Goal: Task Accomplishment & Management: Manage account settings

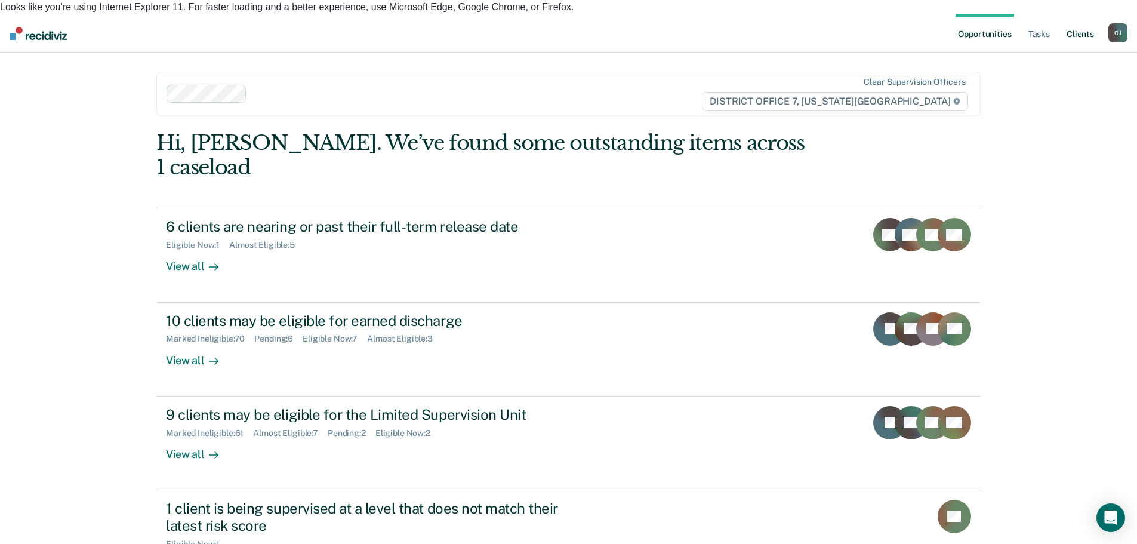
click at [1066, 14] on link "Client s" at bounding box center [1080, 33] width 32 height 38
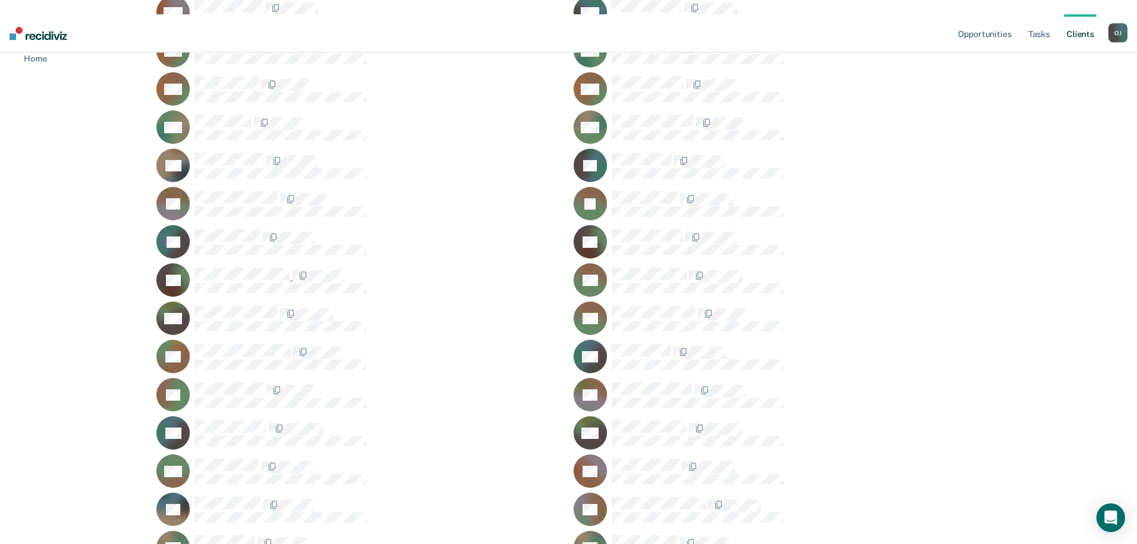
scroll to position [1970, 0]
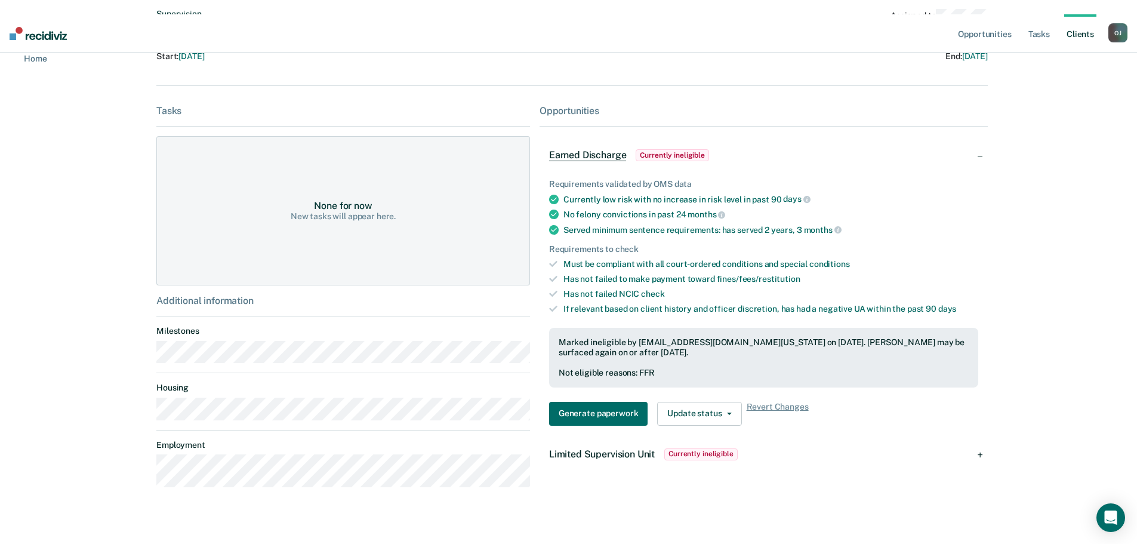
scroll to position [195, 0]
click at [604, 448] on span "Limited Supervision Unit" at bounding box center [602, 453] width 106 height 11
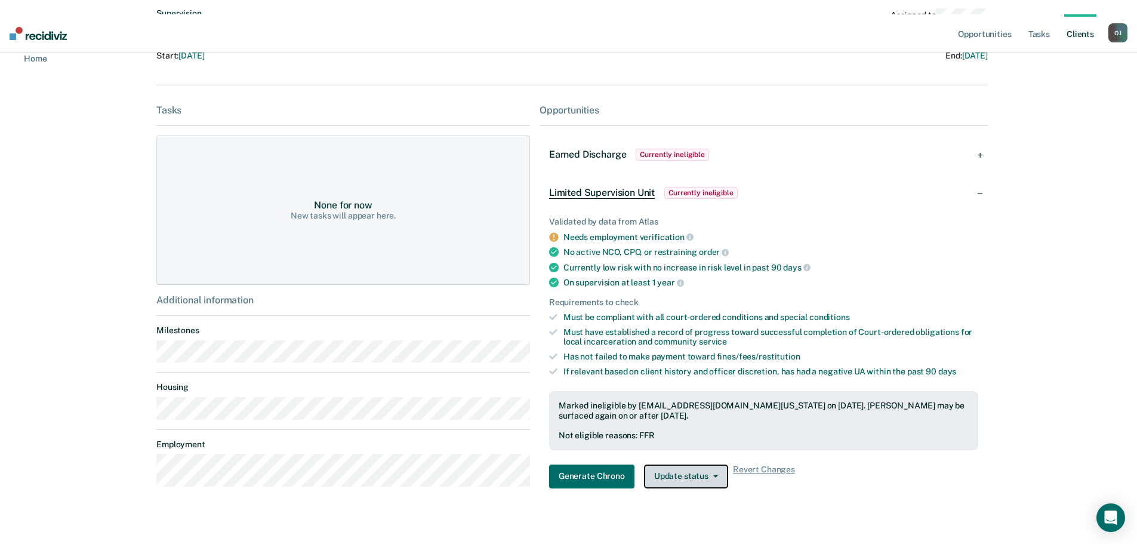
click at [696, 464] on button "Update status" at bounding box center [686, 476] width 84 height 24
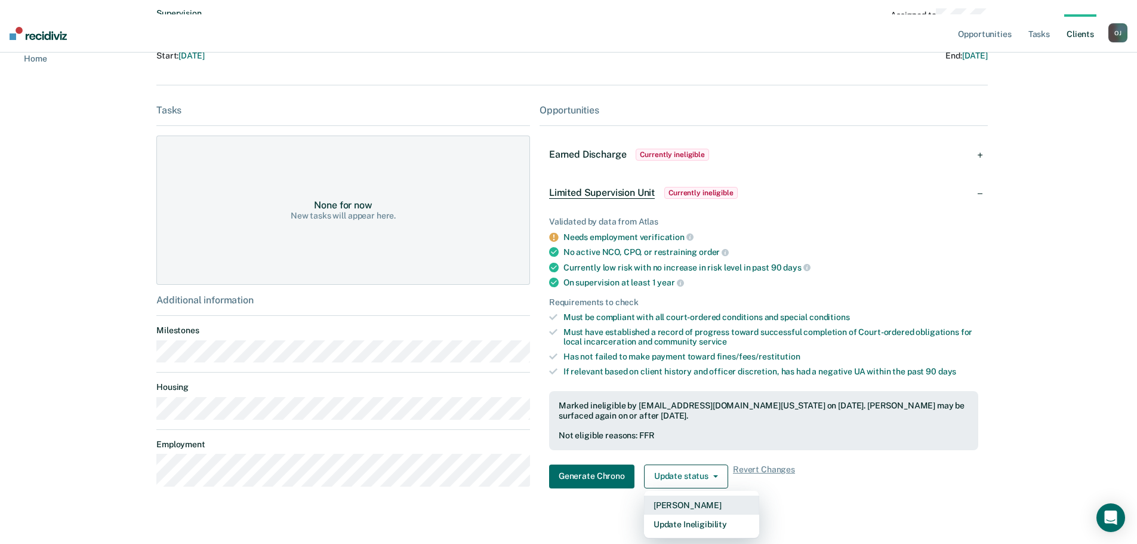
click at [684, 496] on button "[PERSON_NAME]" at bounding box center [701, 505] width 115 height 19
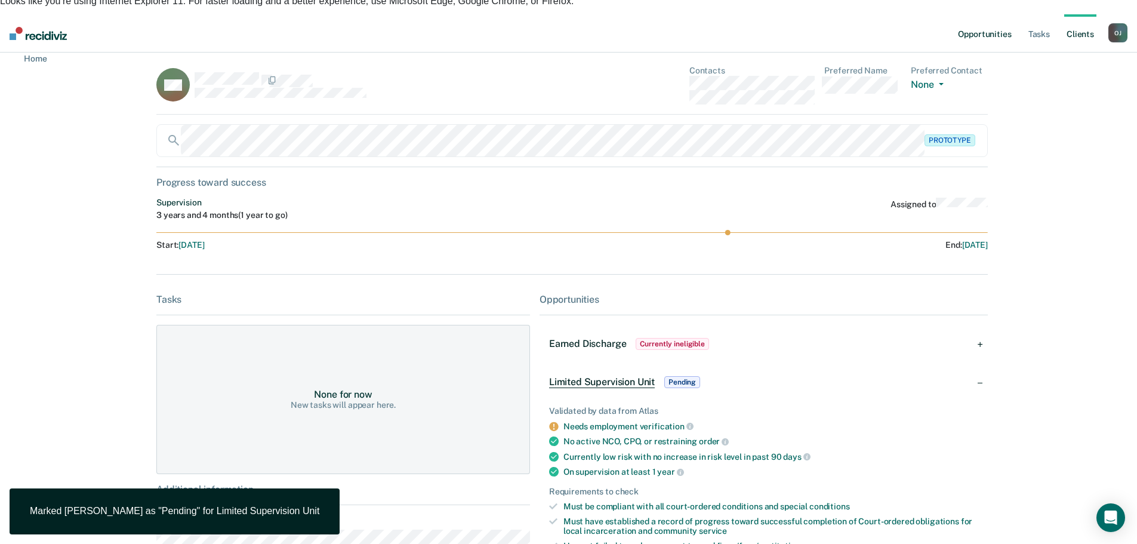
scroll to position [0, 0]
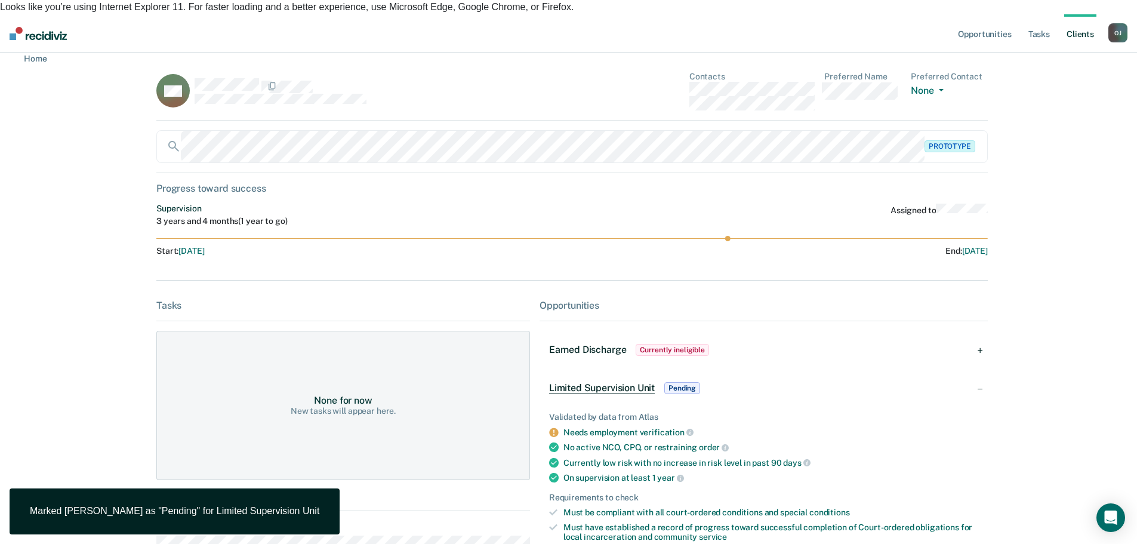
click at [1082, 22] on link "Client s" at bounding box center [1080, 33] width 32 height 38
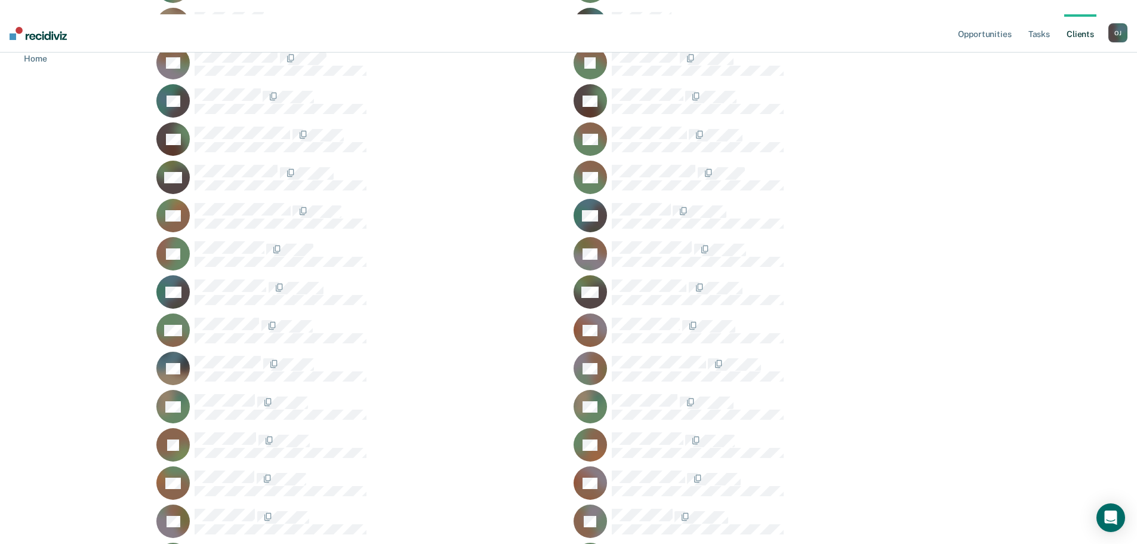
scroll to position [2030, 0]
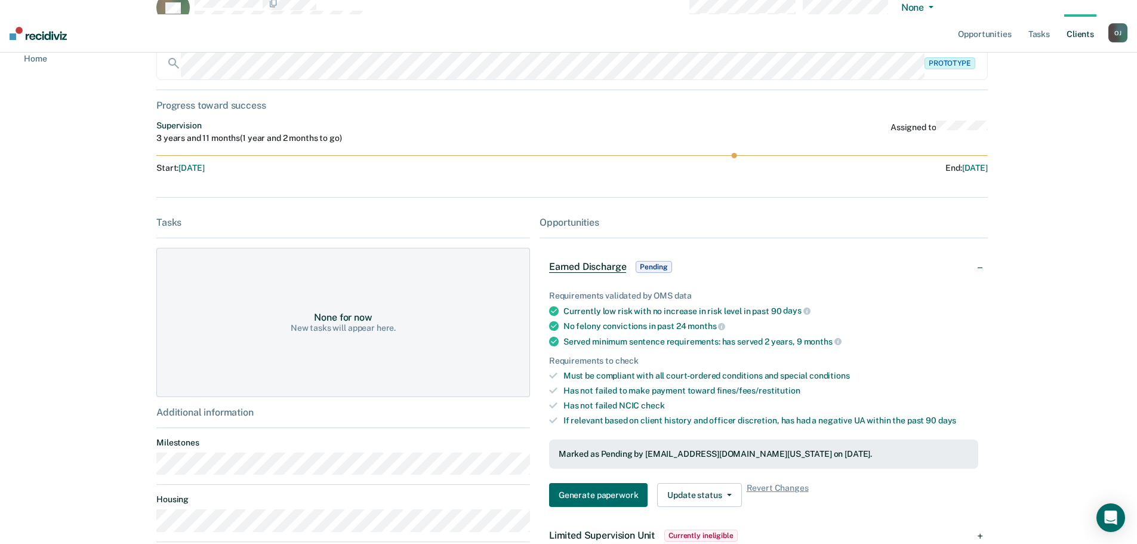
scroll to position [185, 0]
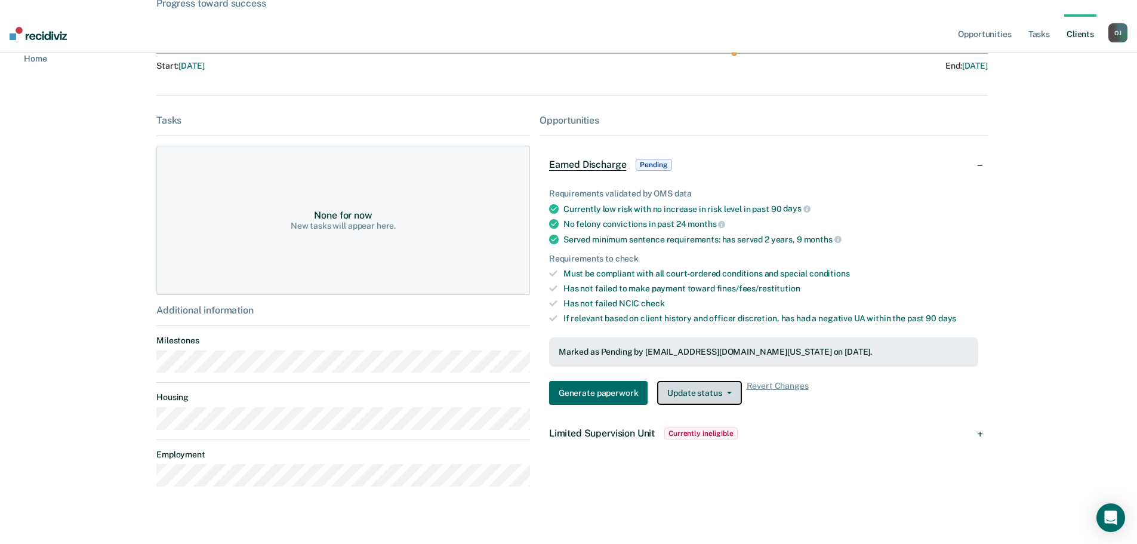
click at [679, 381] on button "Update status" at bounding box center [699, 393] width 84 height 24
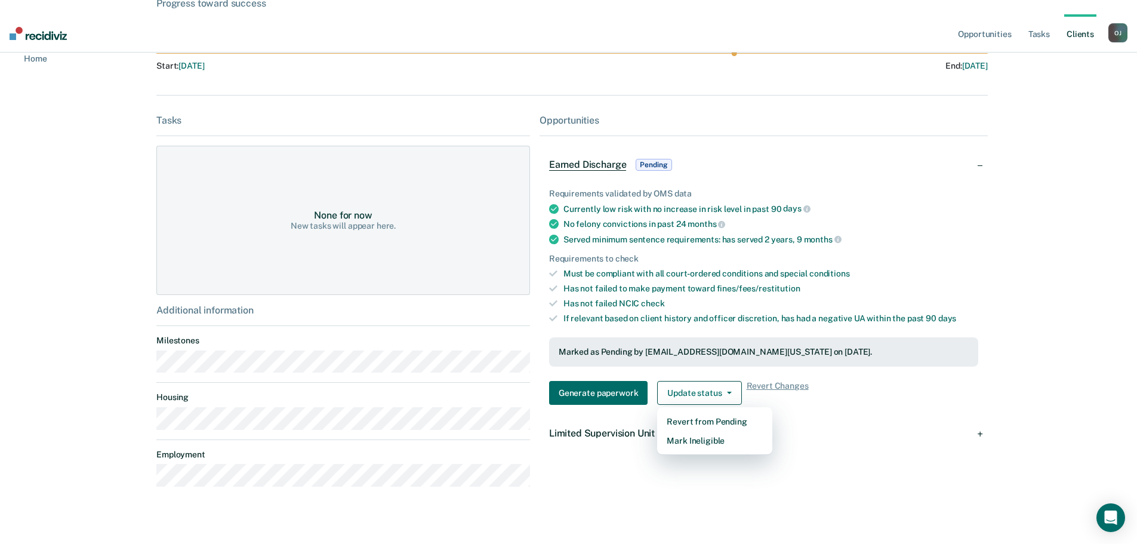
click at [591, 457] on div "Opportunities Earned Discharge Pending Requirements validated by OMS data Curre…" at bounding box center [764, 305] width 448 height 381
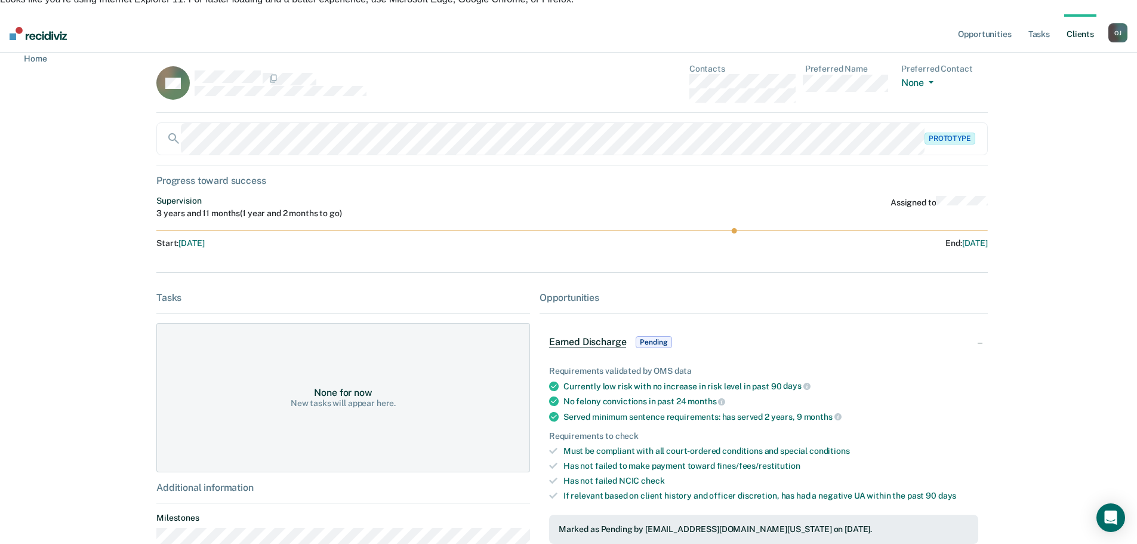
scroll to position [0, 0]
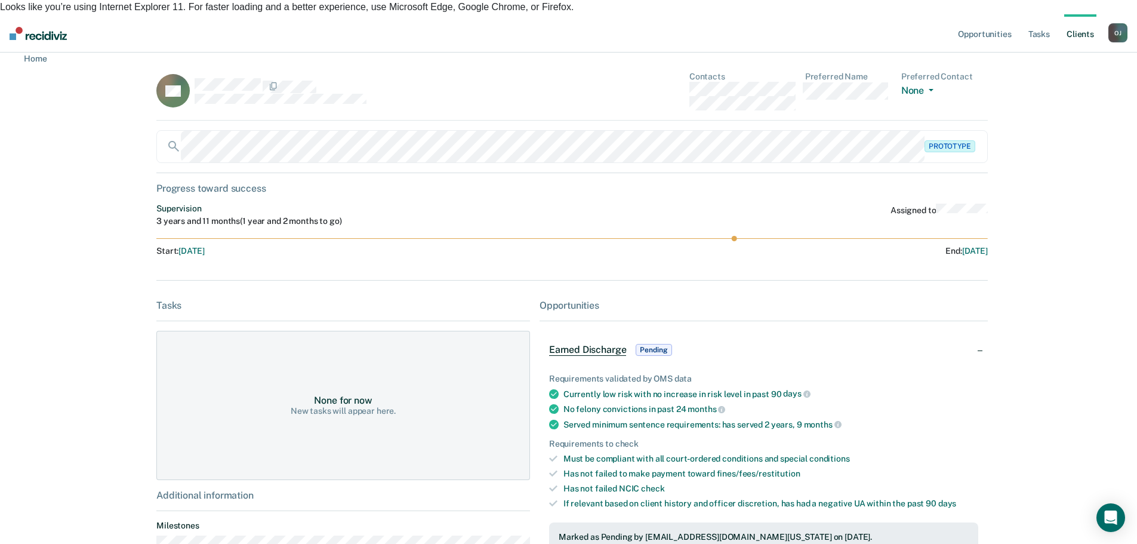
click at [1078, 20] on link "Client s" at bounding box center [1080, 33] width 32 height 38
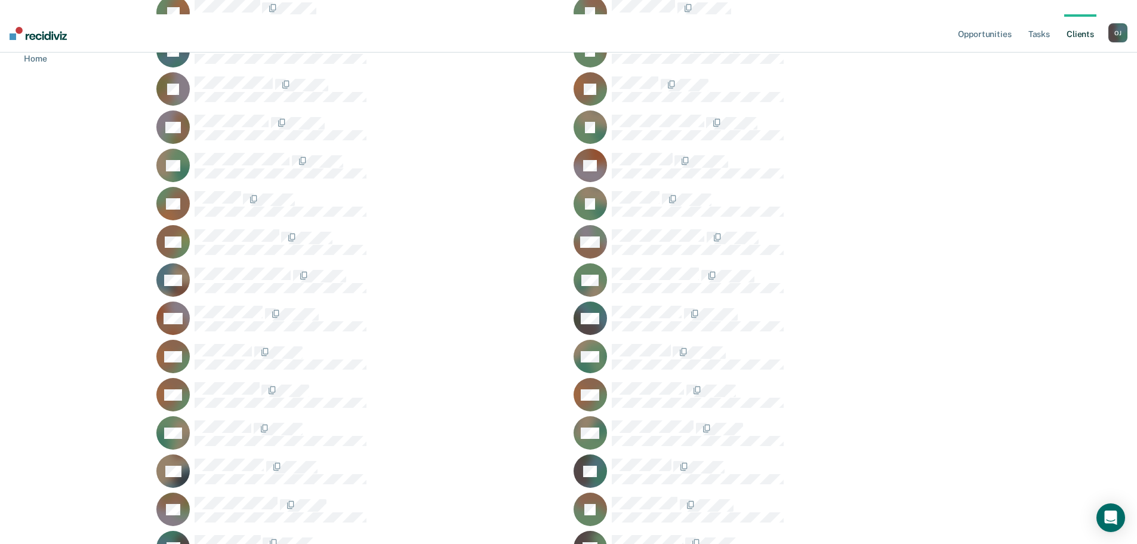
scroll to position [1552, 0]
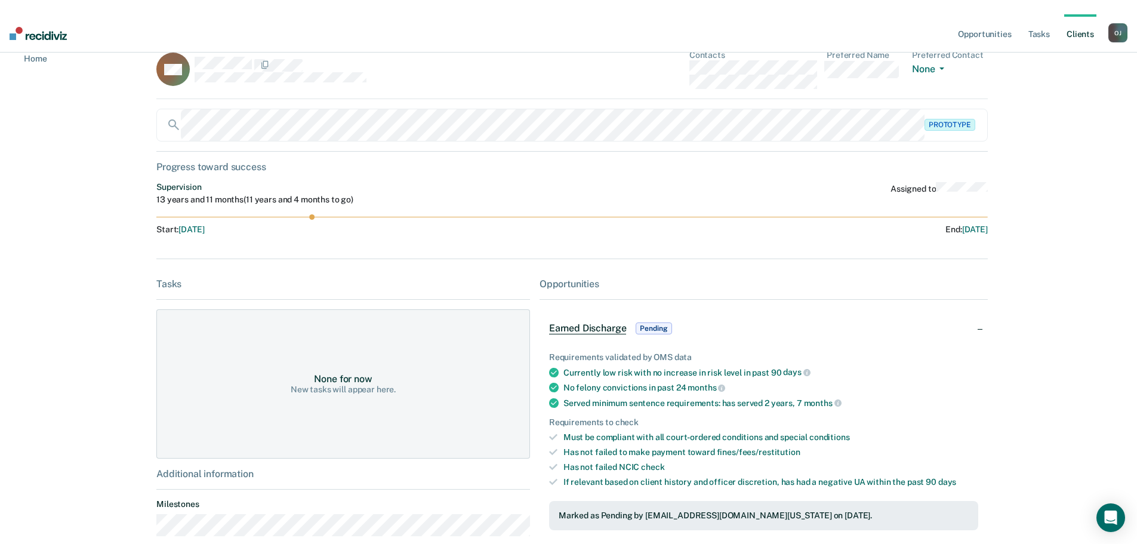
scroll to position [119, 0]
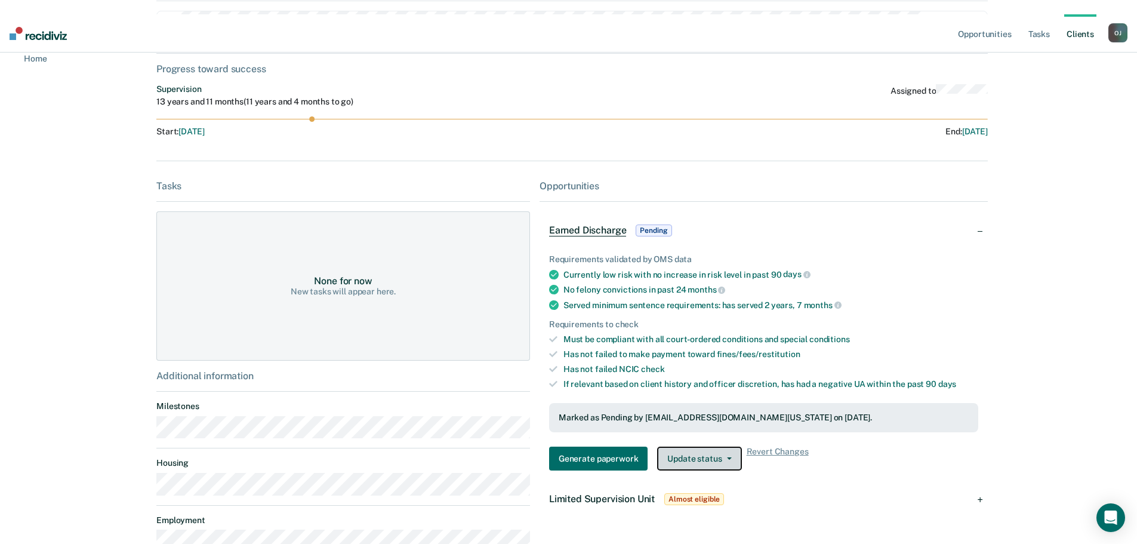
click at [694, 447] on button "Update status" at bounding box center [699, 459] width 84 height 24
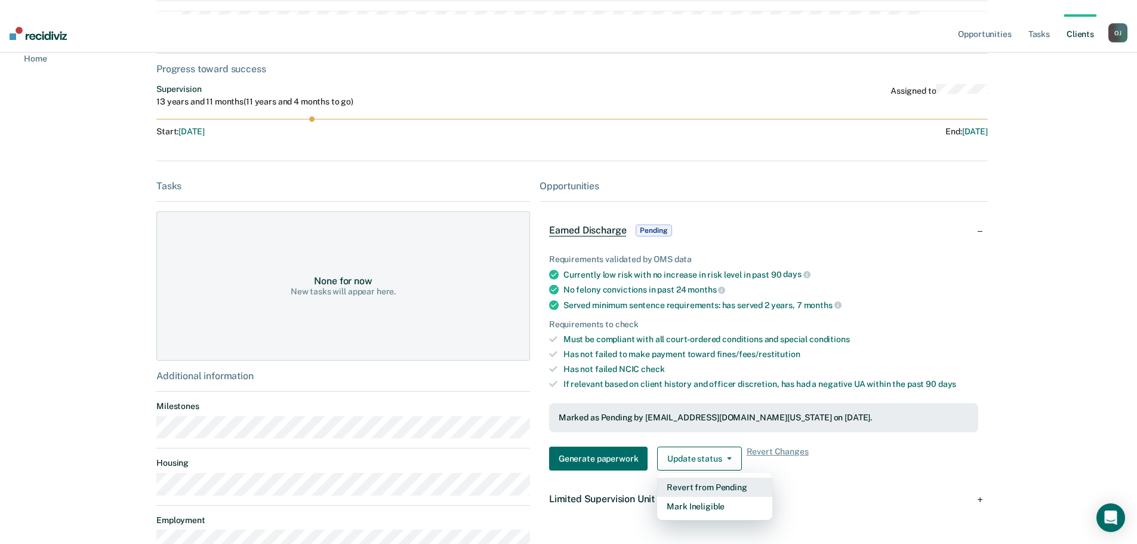
click at [693, 478] on button "Revert from Pending" at bounding box center [714, 487] width 115 height 19
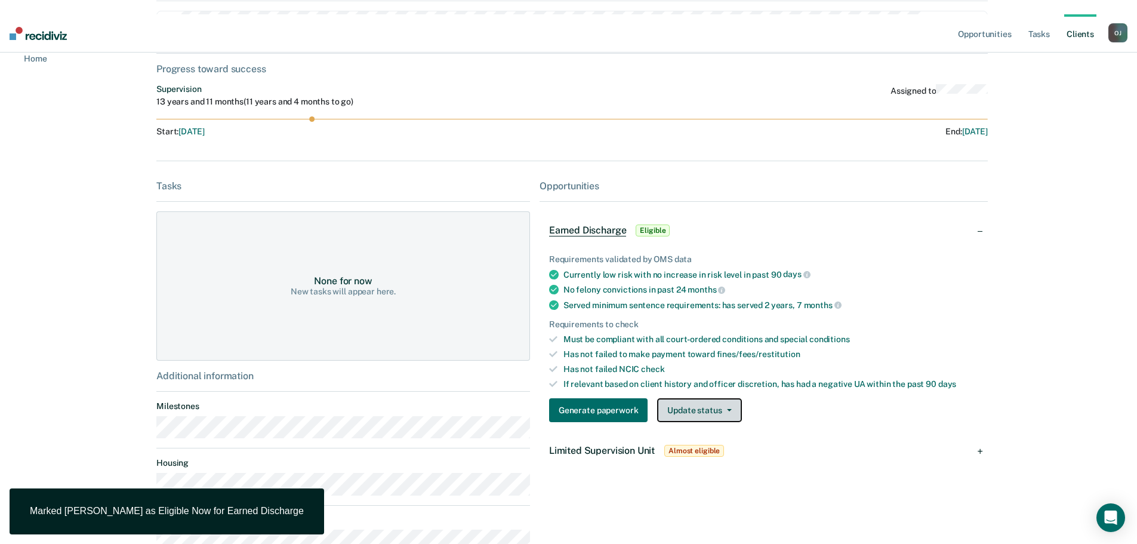
click at [689, 398] on button "Update status" at bounding box center [699, 410] width 84 height 24
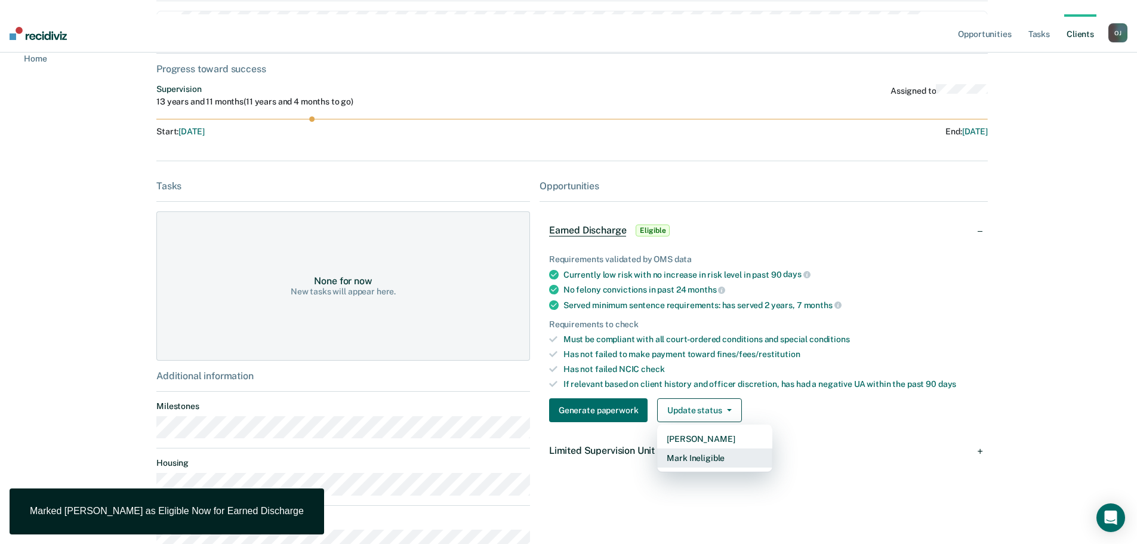
click at [703, 448] on button "Mark Ineligible" at bounding box center [714, 457] width 115 height 19
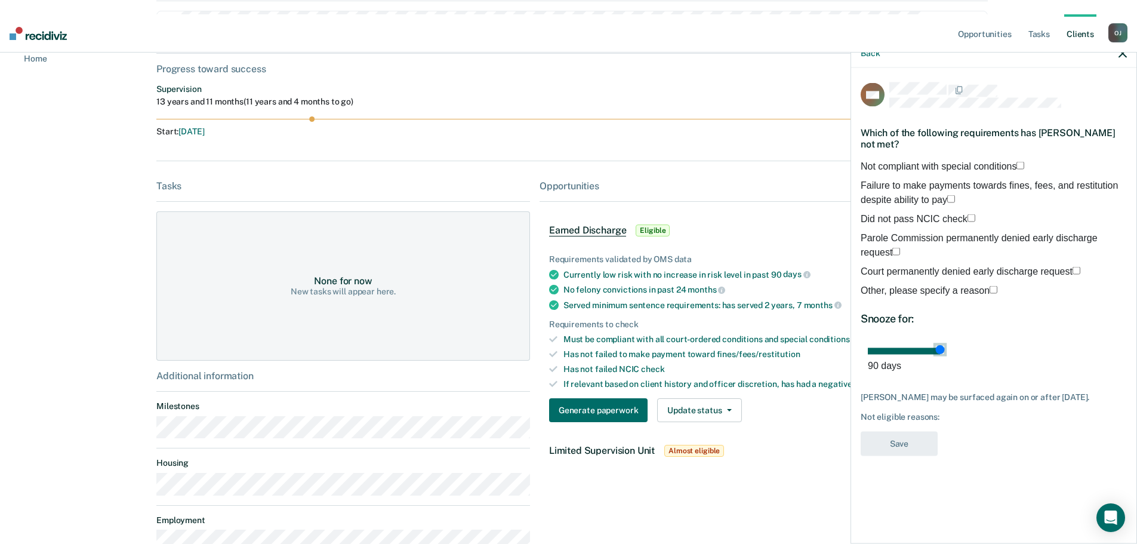
drag, startPoint x: 983, startPoint y: 357, endPoint x: 1236, endPoint y: 357, distance: 253.7
type input "90"
click at [945, 354] on input "range" at bounding box center [906, 350] width 77 height 7
click at [931, 288] on span "Other, please specify a reason" at bounding box center [925, 290] width 129 height 10
click at [990, 288] on input "Other, please specify a reason" at bounding box center [994, 289] width 8 height 8
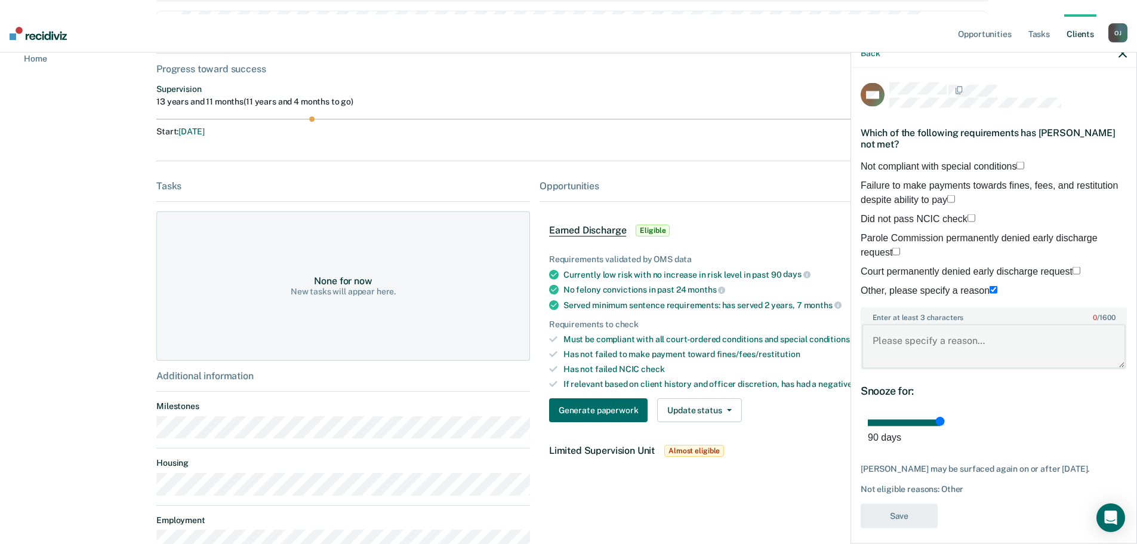
click at [924, 355] on textarea "Enter at least 3 characters 0 / 1600" at bounding box center [994, 346] width 264 height 44
type textarea "Needs more time on Probation"
click at [893, 518] on button "Save" at bounding box center [899, 515] width 77 height 24
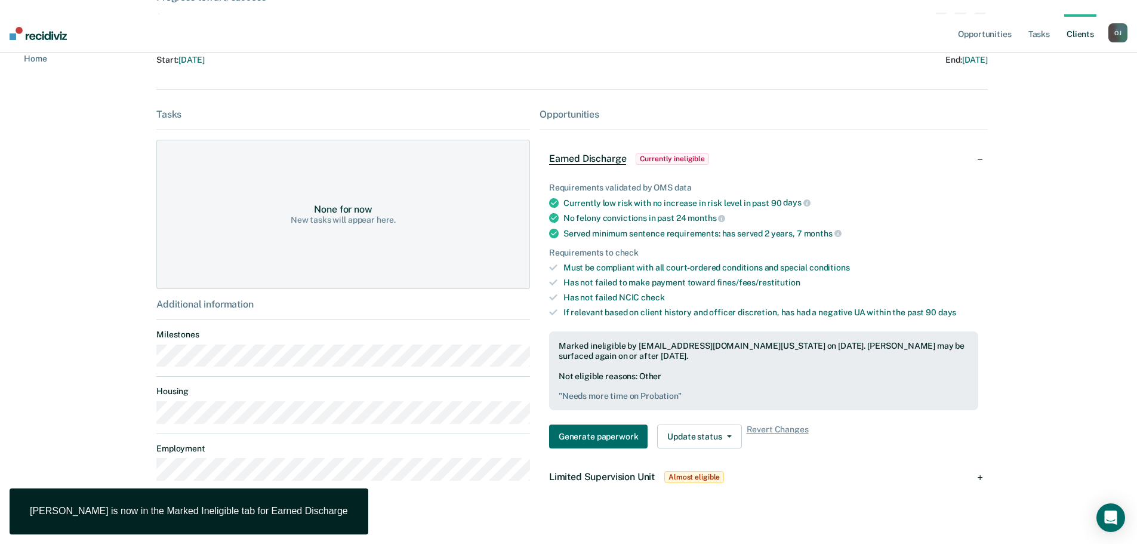
click at [584, 471] on span "Limited Supervision Unit" at bounding box center [602, 476] width 106 height 11
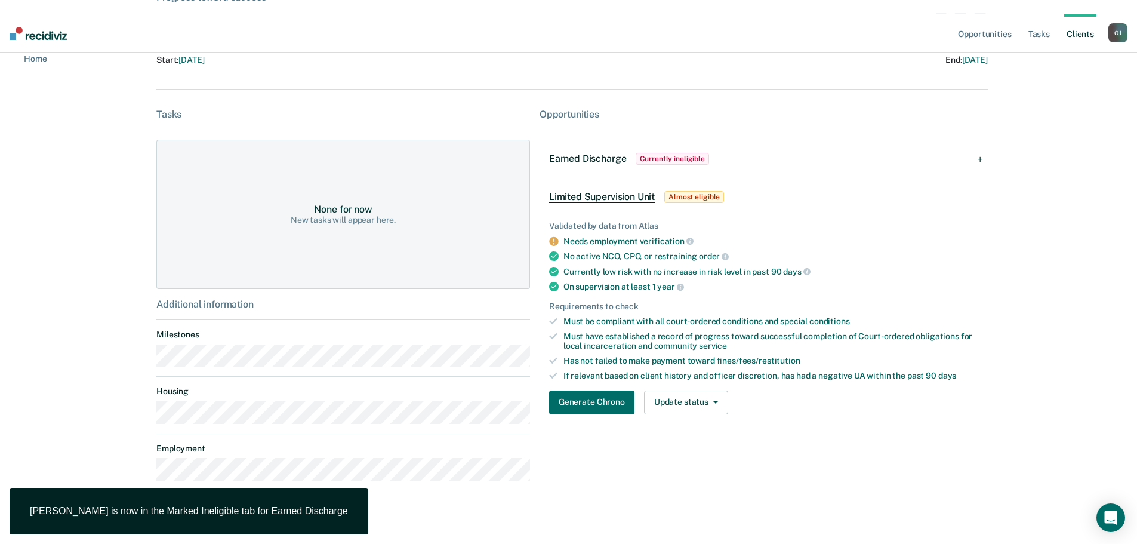
scroll to position [185, 0]
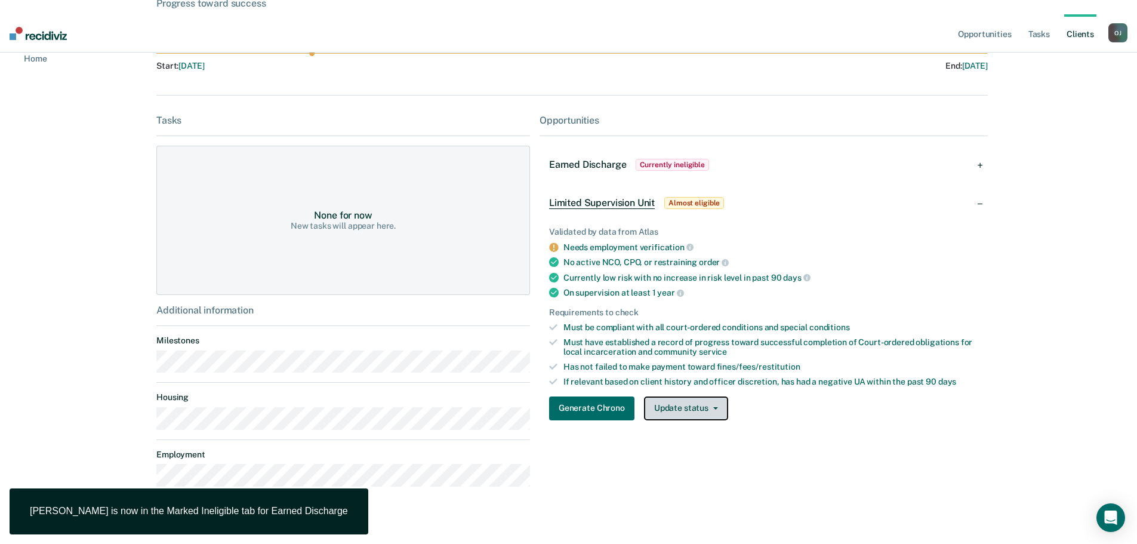
click at [673, 397] on button "Update status" at bounding box center [686, 408] width 84 height 24
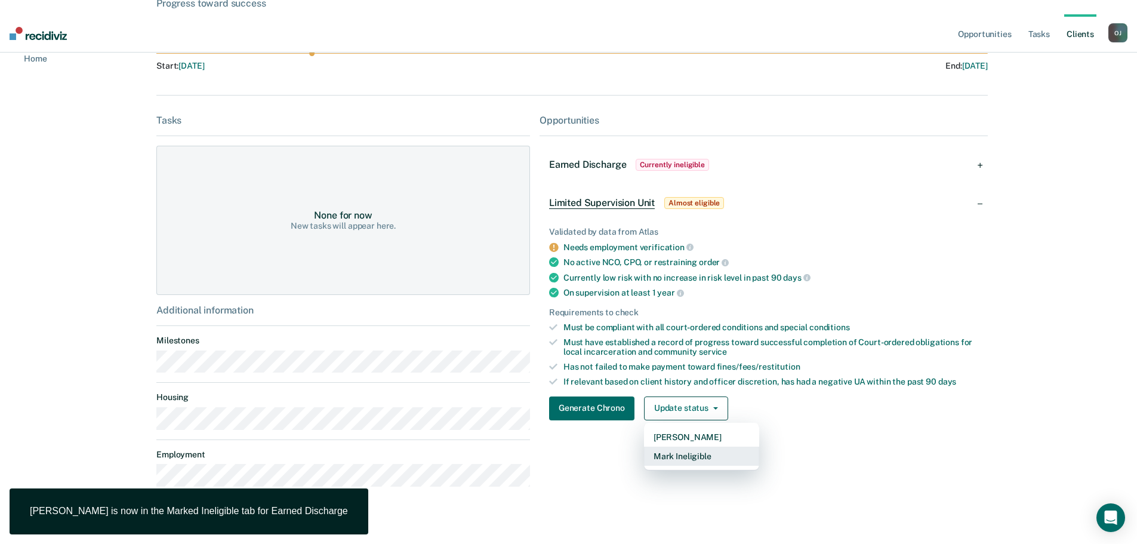
click at [690, 447] on button "Mark Ineligible" at bounding box center [701, 456] width 115 height 19
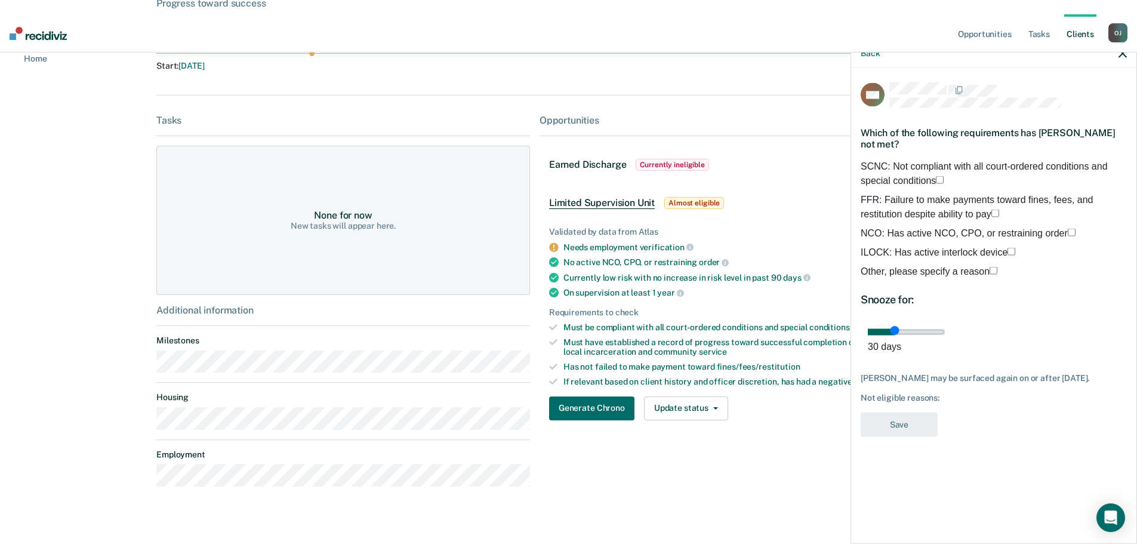
click at [946, 233] on span "NCO: Has active NCO, CPO, or restraining order" at bounding box center [964, 232] width 207 height 10
click at [1068, 233] on input "NCO: Has active NCO, CPO, or restraining order" at bounding box center [1072, 232] width 8 height 8
drag, startPoint x: 952, startPoint y: 343, endPoint x: 1322, endPoint y: 355, distance: 370.3
type input "90"
click at [945, 335] on input "range" at bounding box center [906, 331] width 77 height 7
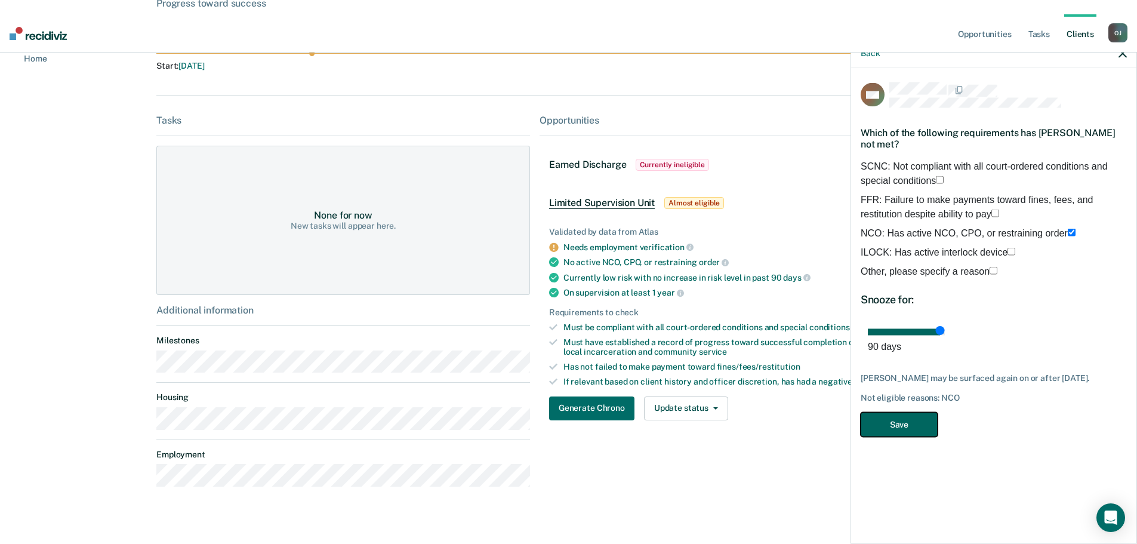
click at [922, 421] on button "Save" at bounding box center [899, 424] width 77 height 24
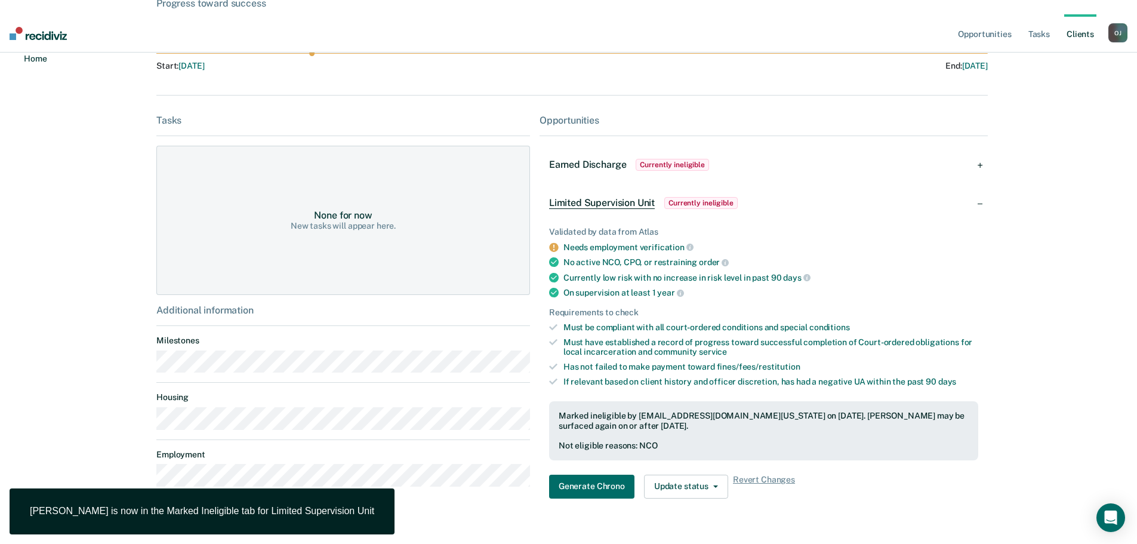
click at [44, 63] on link "Home" at bounding box center [30, 58] width 32 height 11
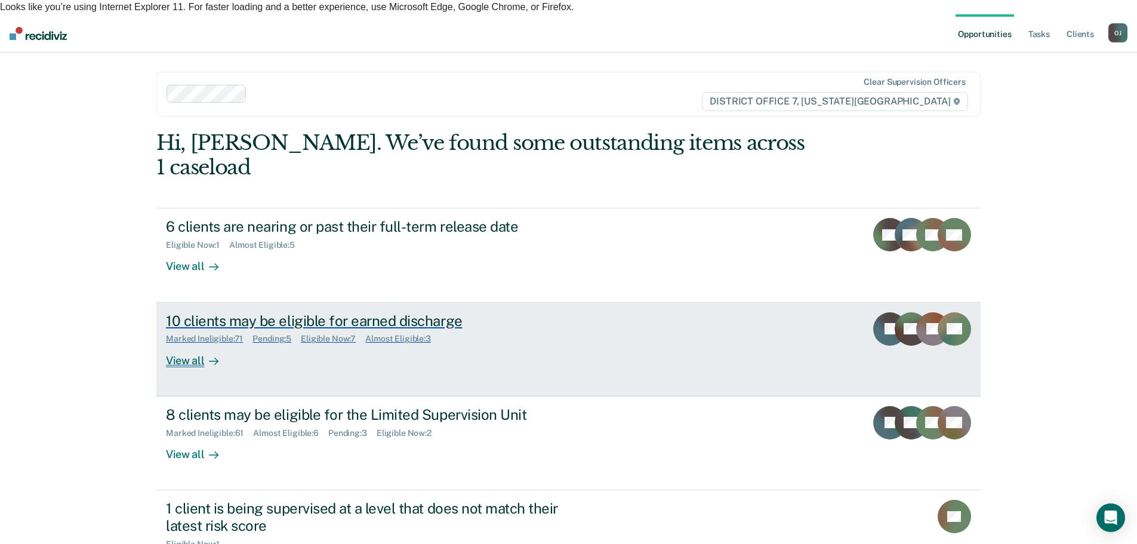
click at [347, 312] on div "10 clients may be eligible for earned discharge" at bounding box center [375, 320] width 419 height 17
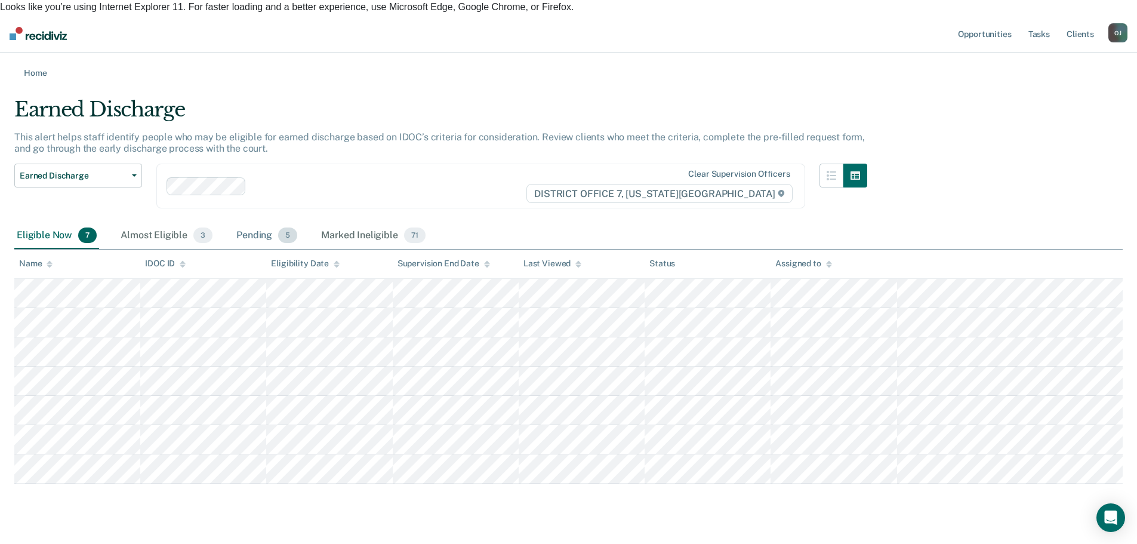
click at [253, 225] on div "Pending 5" at bounding box center [267, 236] width 66 height 26
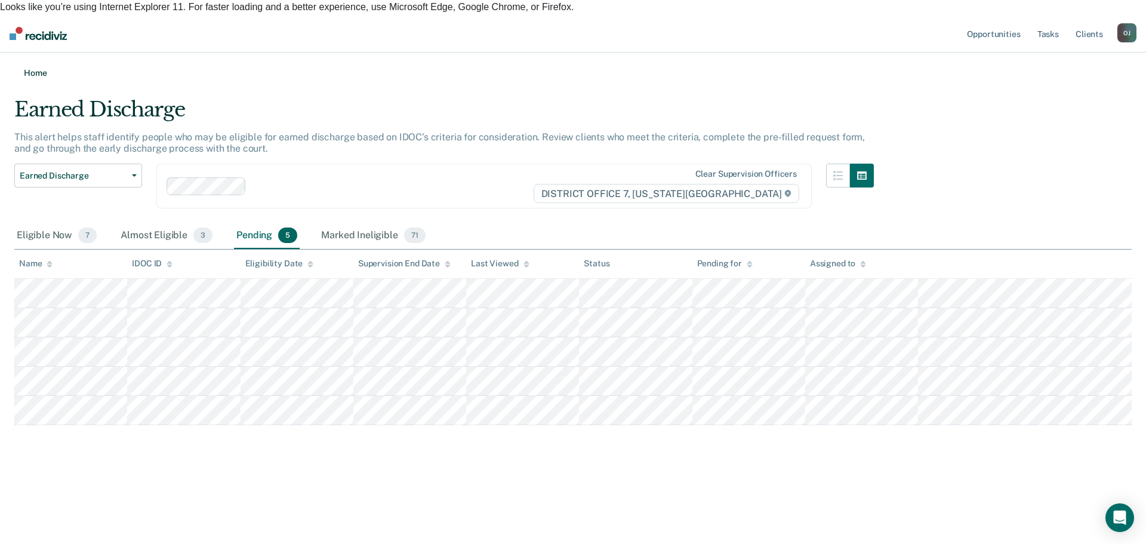
click at [35, 67] on link "Home" at bounding box center [573, 72] width 1118 height 11
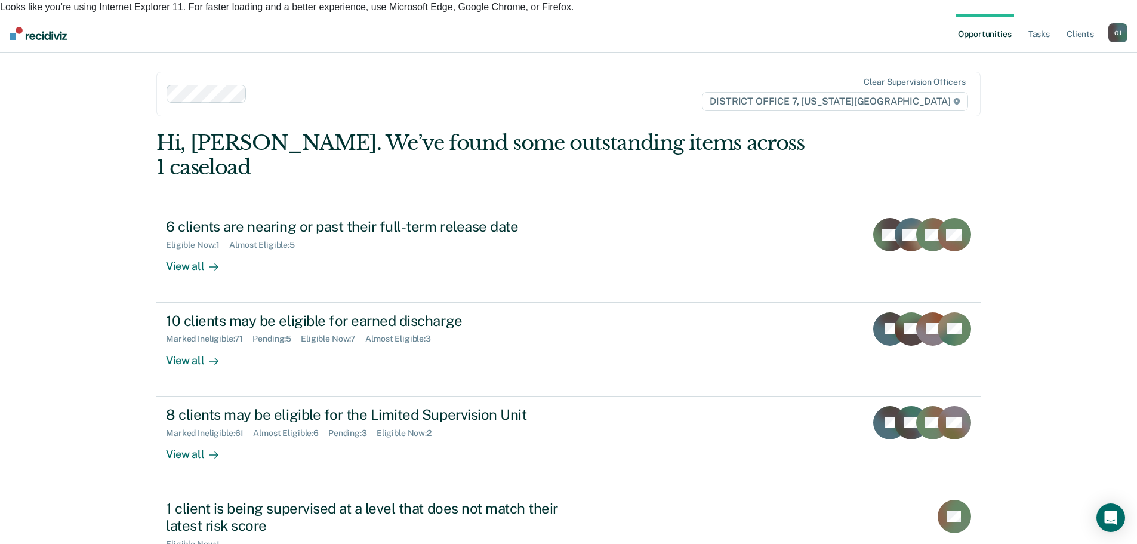
click at [1056, 14] on ul "Opportunities Tasks Client s" at bounding box center [1032, 33] width 153 height 38
click at [1047, 14] on link "Tasks" at bounding box center [1039, 33] width 26 height 38
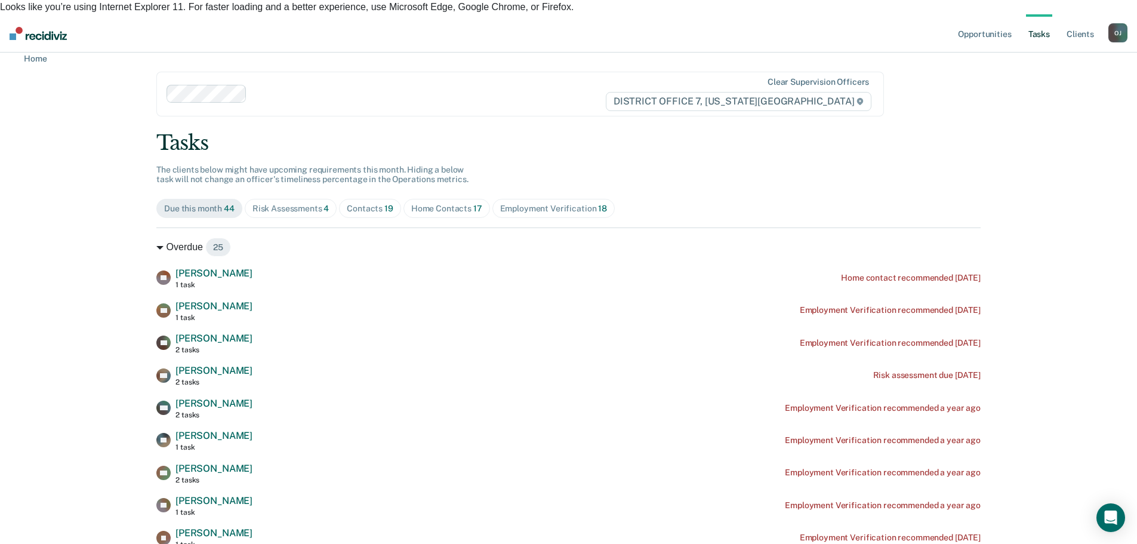
click at [359, 204] on div "Contacts 19" at bounding box center [370, 209] width 47 height 10
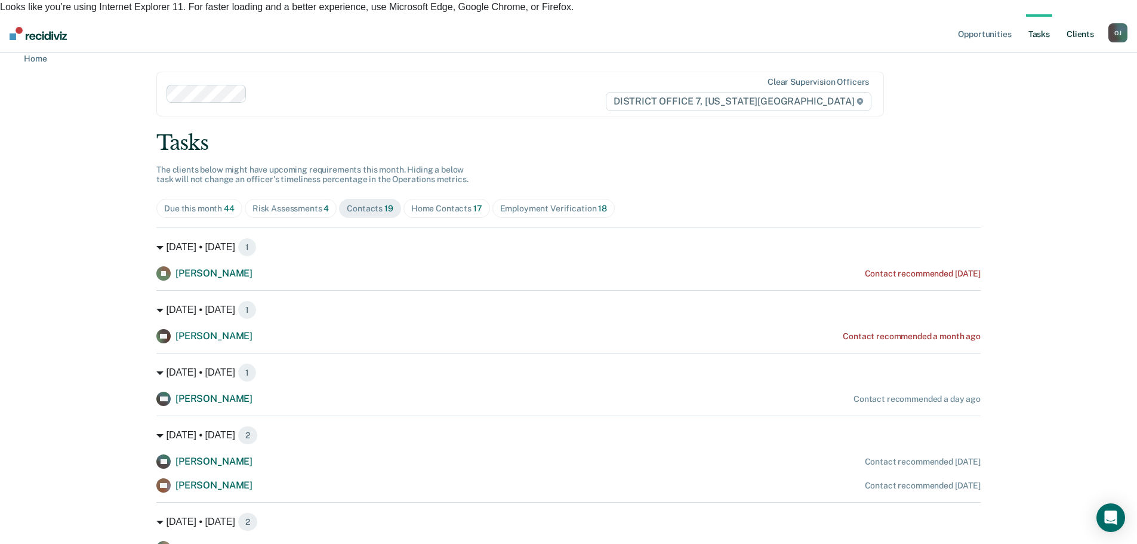
click at [1081, 14] on link "Client s" at bounding box center [1080, 33] width 32 height 38
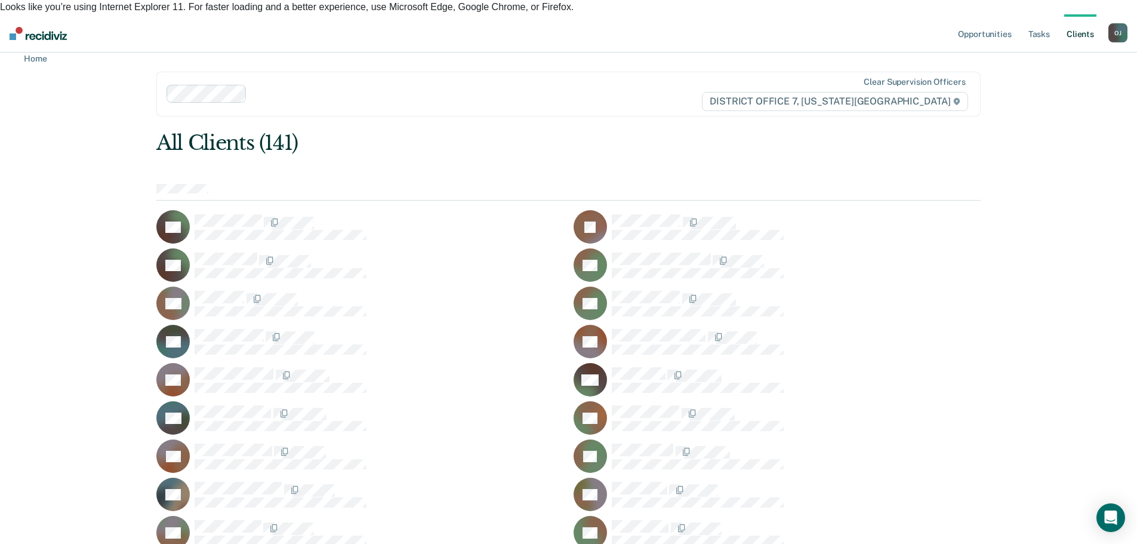
click at [698, 184] on div at bounding box center [568, 192] width 824 height 17
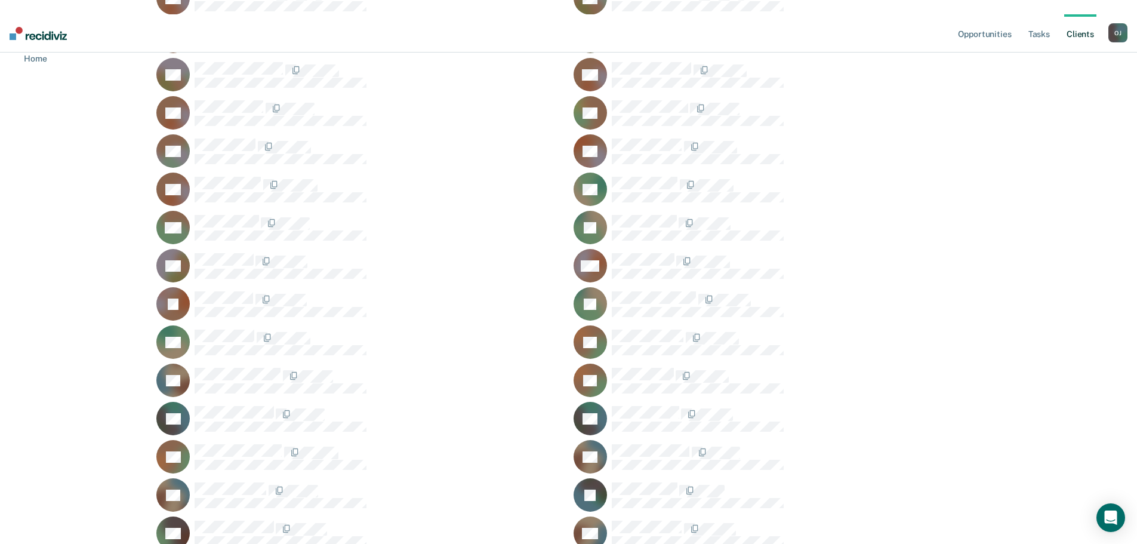
scroll to position [716, 0]
